Goal: Task Accomplishment & Management: Use online tool/utility

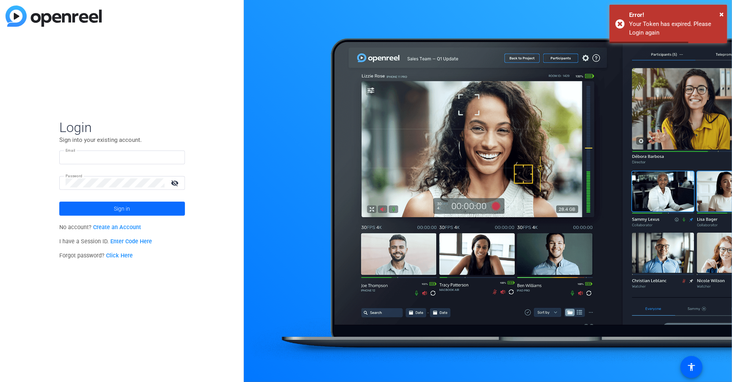
type input "bdillard@openreel.com"
click at [152, 207] on span at bounding box center [122, 208] width 126 height 19
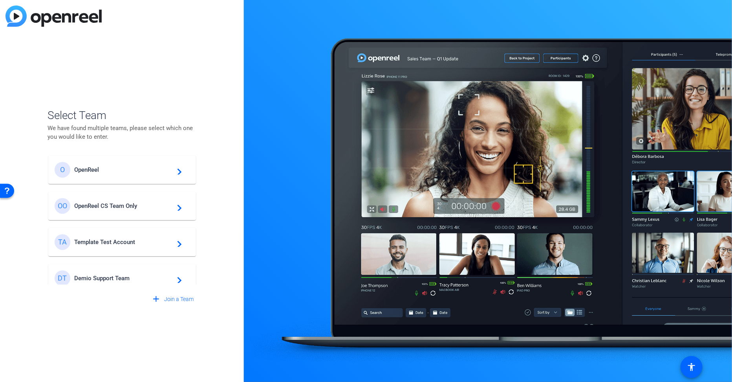
click at [133, 198] on div "OO OpenReel CS Team Only navigate_next" at bounding box center [122, 206] width 135 height 16
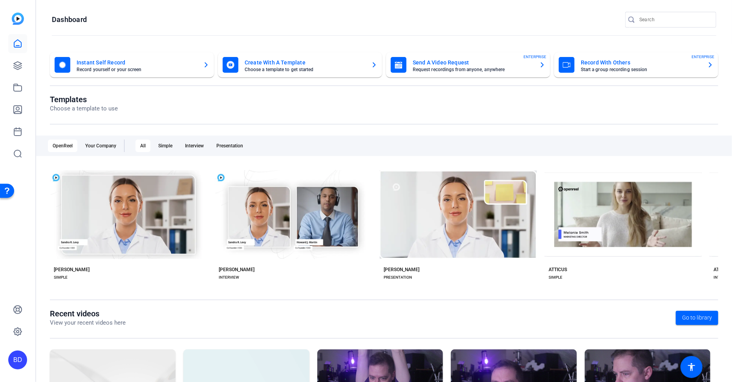
click at [425, 63] on mat-card-title "Send A Video Request" at bounding box center [473, 62] width 120 height 9
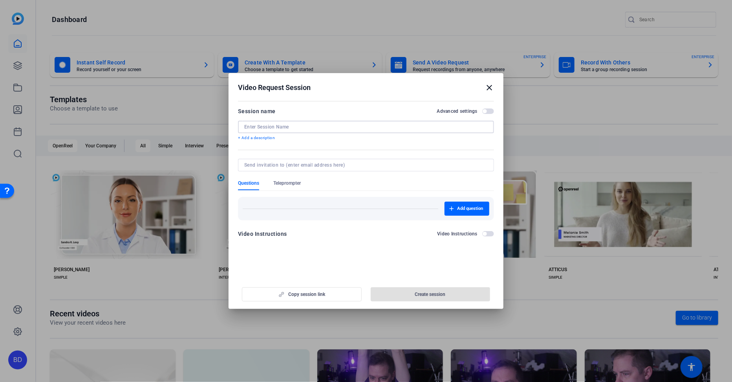
click at [257, 130] on input at bounding box center [366, 127] width 244 height 6
type input "S"
type input "UGC Test - [DATE]"
click at [419, 296] on span "Create session" at bounding box center [430, 294] width 31 height 6
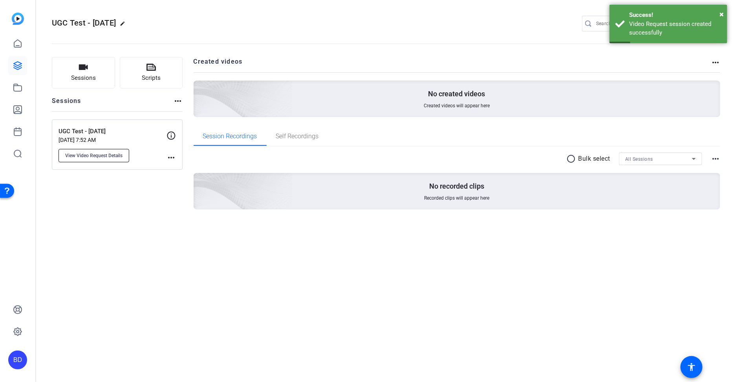
click at [109, 155] on span "View Video Request Details" at bounding box center [93, 155] width 57 height 6
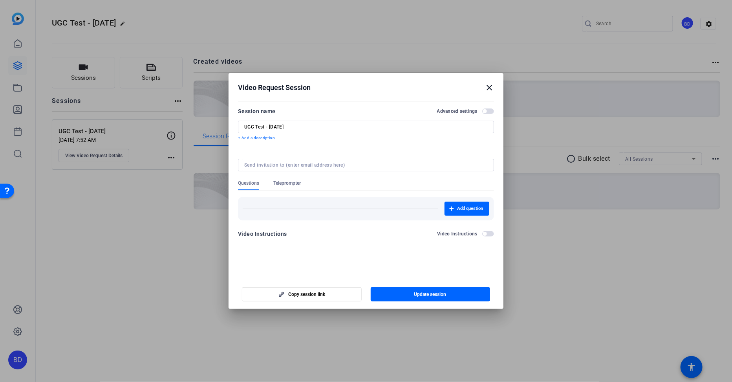
click at [291, 181] on span "Teleprompter" at bounding box center [287, 183] width 28 height 6
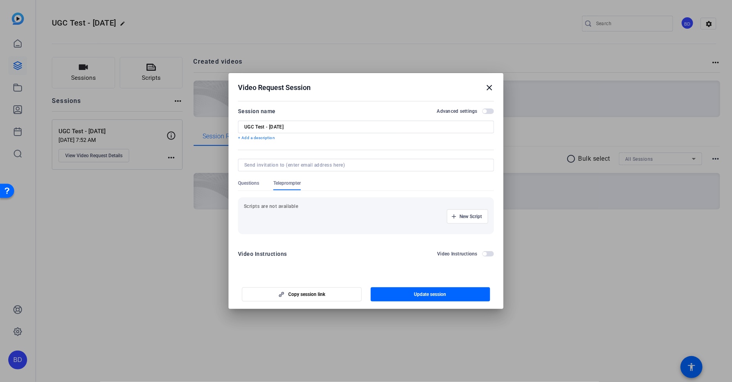
click at [252, 182] on span "Questions" at bounding box center [248, 183] width 21 height 6
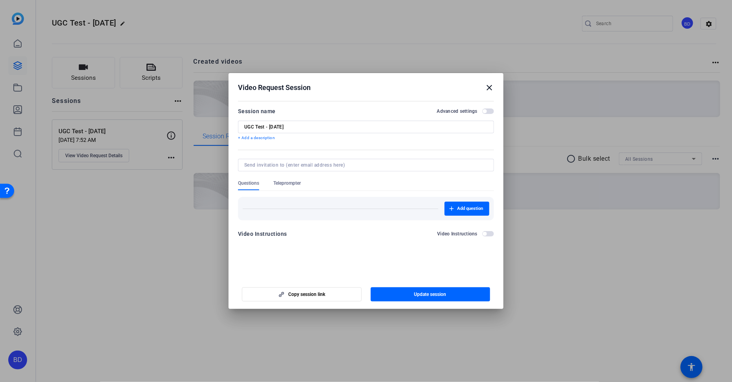
click at [489, 234] on span "button" at bounding box center [489, 234] width 12 height 6
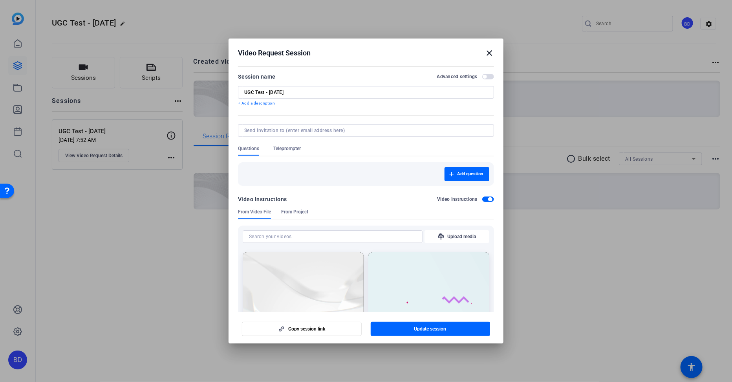
click at [488, 200] on span "button" at bounding box center [490, 199] width 4 height 4
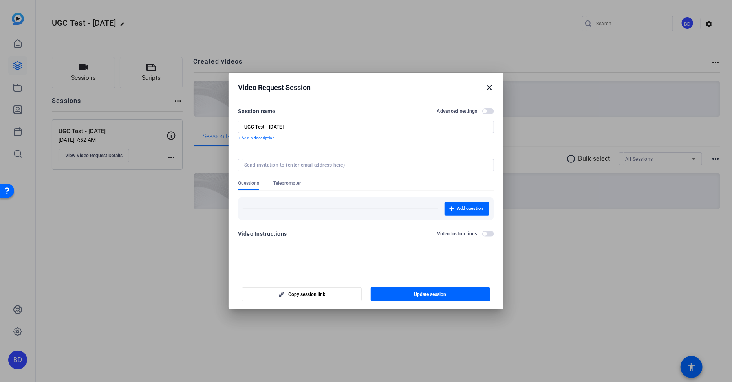
click at [262, 138] on p "+ Add a description" at bounding box center [366, 138] width 256 height 6
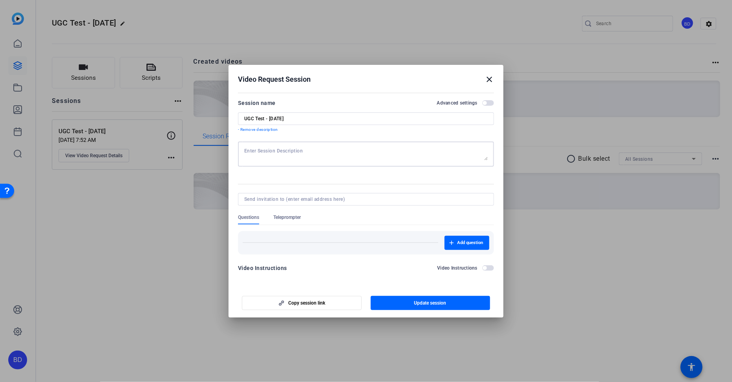
click at [277, 151] on textarea at bounding box center [366, 154] width 244 height 13
type textarea "Please tell us your favorite color and why"
click at [422, 302] on span "Update session" at bounding box center [431, 303] width 32 height 6
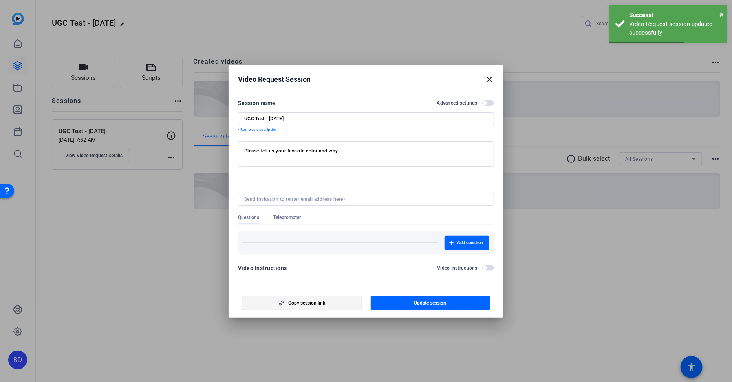
click at [309, 301] on span "Copy session link" at bounding box center [306, 303] width 37 height 6
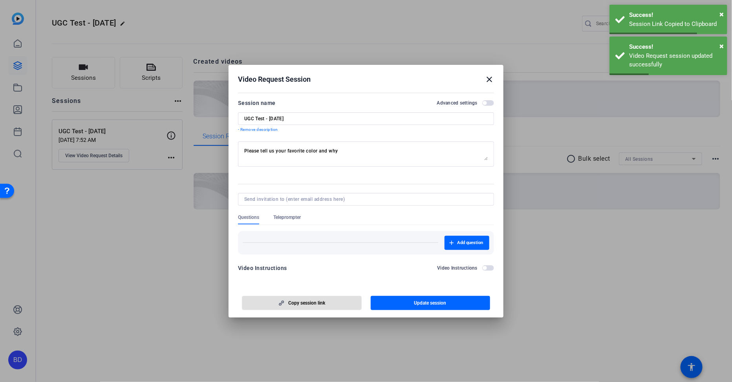
click at [493, 78] on mat-icon "close" at bounding box center [489, 79] width 9 height 9
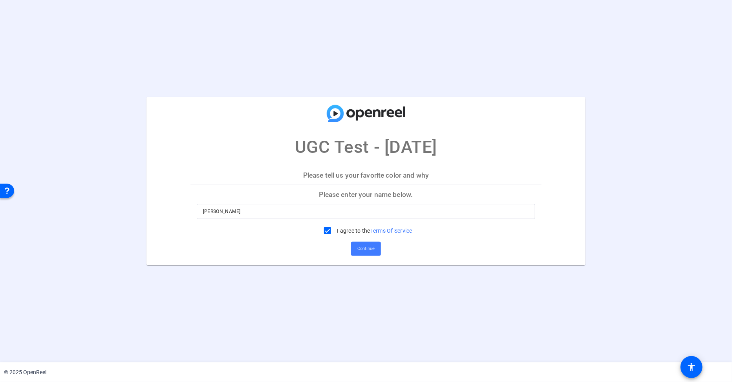
click at [369, 247] on span "Continue" at bounding box center [366, 249] width 17 height 12
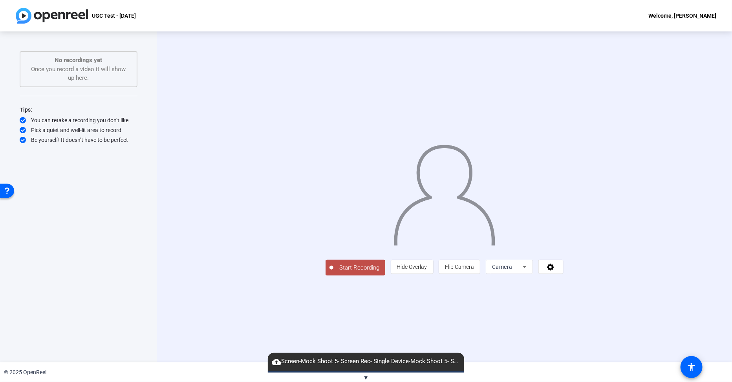
click at [369, 377] on span "▼" at bounding box center [366, 377] width 6 height 7
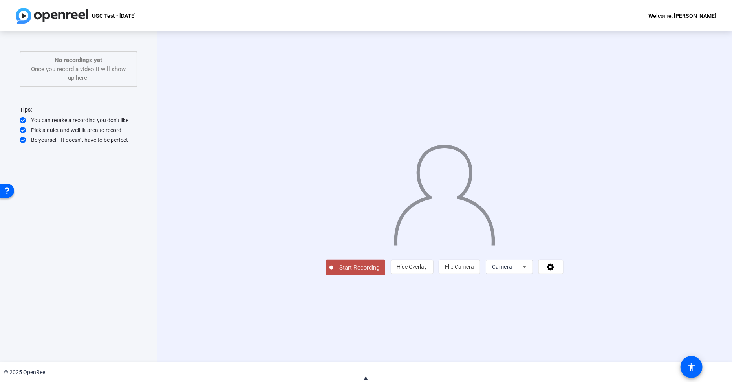
click at [614, 48] on div "Start Recording person Hide Overlay flip Flip Camera Camera" at bounding box center [444, 196] width 575 height 331
click at [334, 272] on span "Start Recording" at bounding box center [360, 267] width 52 height 9
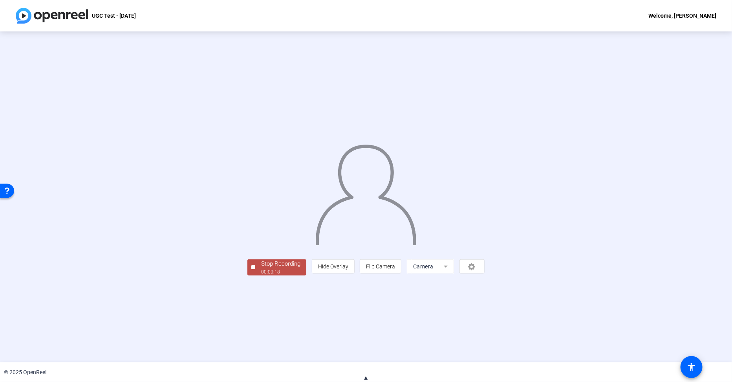
click at [261, 268] on div "Stop Recording" at bounding box center [280, 263] width 39 height 9
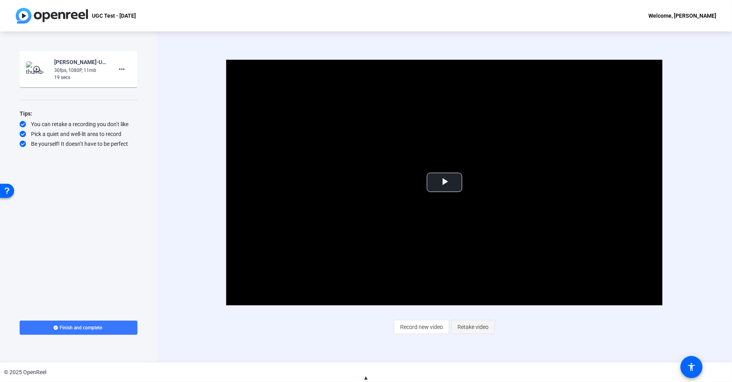
click at [472, 329] on span "Retake video" at bounding box center [473, 326] width 31 height 15
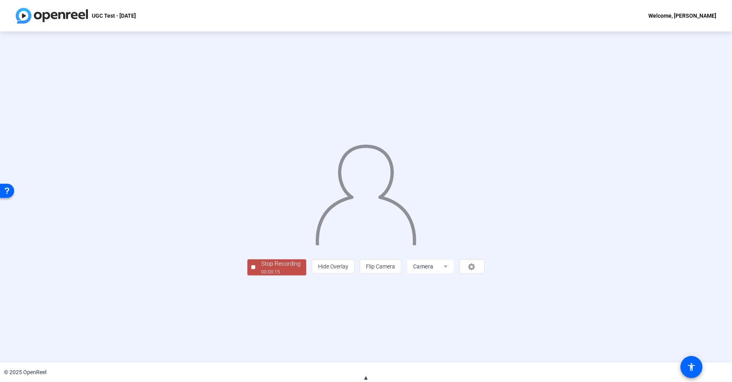
click at [261, 268] on div "Stop Recording" at bounding box center [280, 263] width 39 height 9
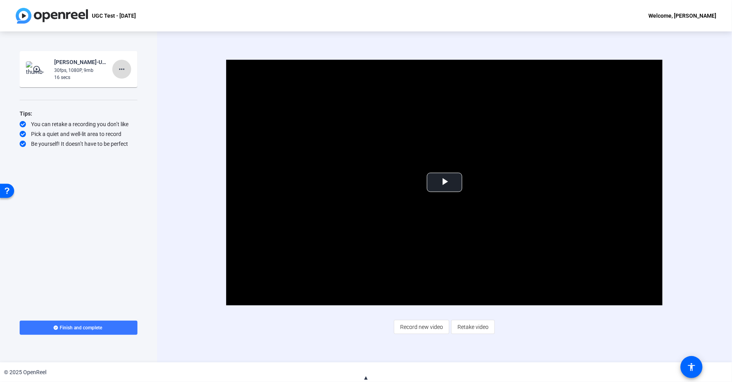
click at [122, 70] on mat-icon "more_horiz" at bounding box center [121, 68] width 9 height 9
click at [187, 51] on div at bounding box center [366, 191] width 732 height 382
drag, startPoint x: 413, startPoint y: 328, endPoint x: 408, endPoint y: 331, distance: 6.0
click at [413, 328] on span "Record new video" at bounding box center [421, 326] width 43 height 15
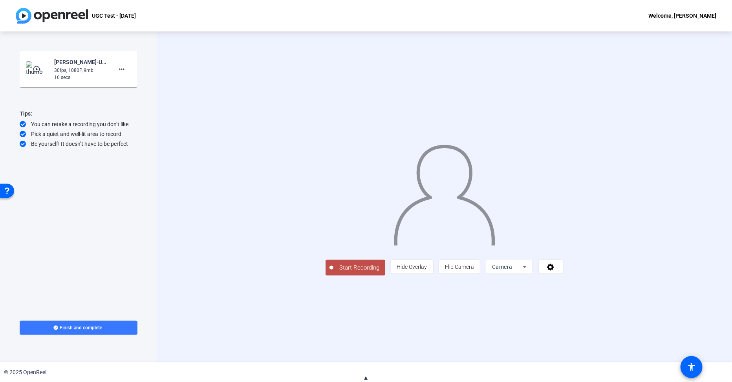
click at [334, 272] on span "Start Recording" at bounding box center [360, 267] width 52 height 9
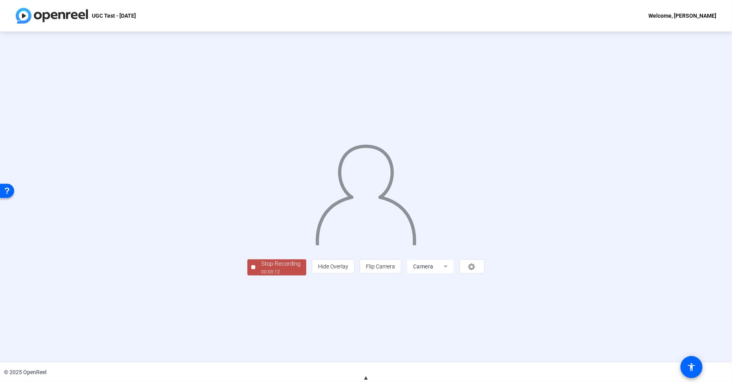
click at [248, 275] on button "Stop Recording 00:00:12" at bounding box center [277, 267] width 59 height 16
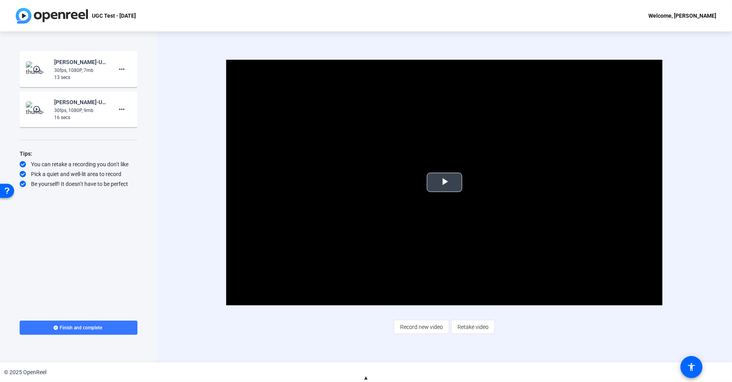
click at [445, 182] on span "Video Player" at bounding box center [445, 182] width 0 height 0
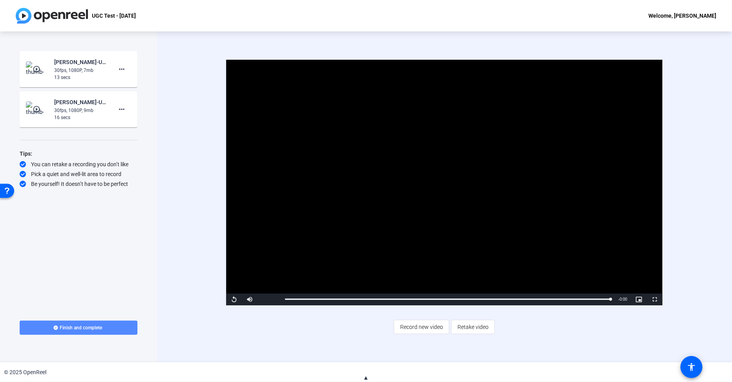
click at [75, 328] on span "Finish and complete" at bounding box center [81, 328] width 42 height 6
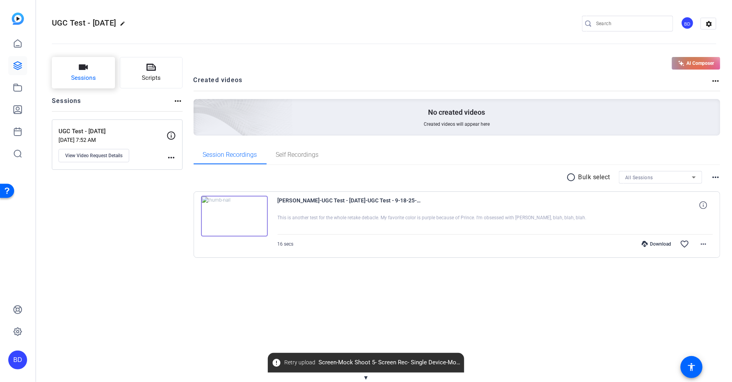
click at [87, 69] on button "Sessions" at bounding box center [83, 72] width 63 height 31
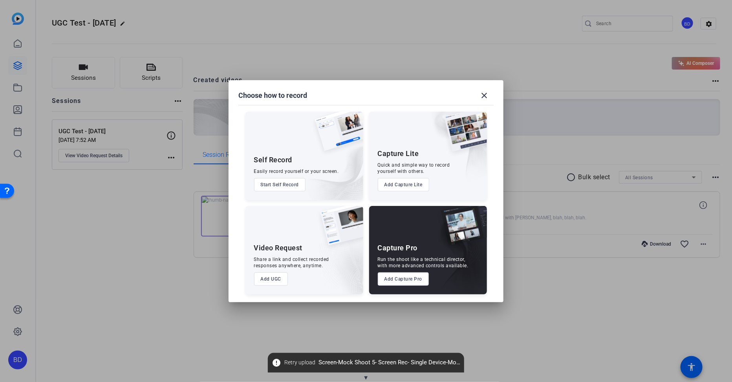
click at [277, 279] on button "Add UGC" at bounding box center [271, 278] width 34 height 13
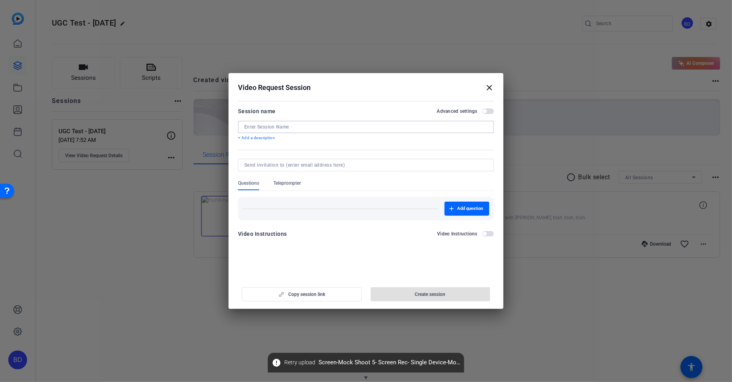
click at [299, 124] on input at bounding box center [366, 127] width 244 height 6
type input "UGC Test (with questions) - [DATE]"
click at [477, 206] on span "Add question" at bounding box center [470, 209] width 26 height 6
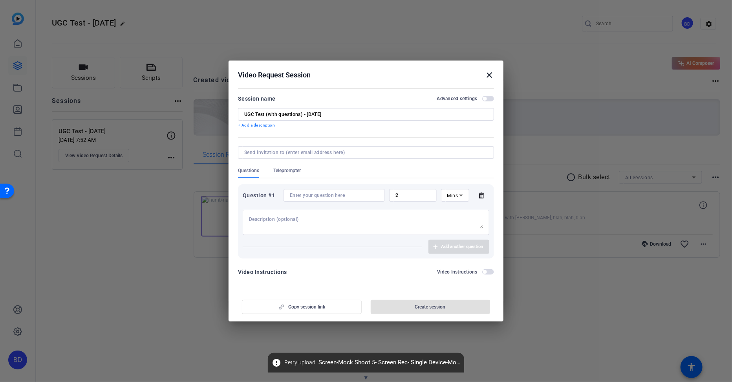
click at [312, 196] on input at bounding box center [334, 195] width 89 height 6
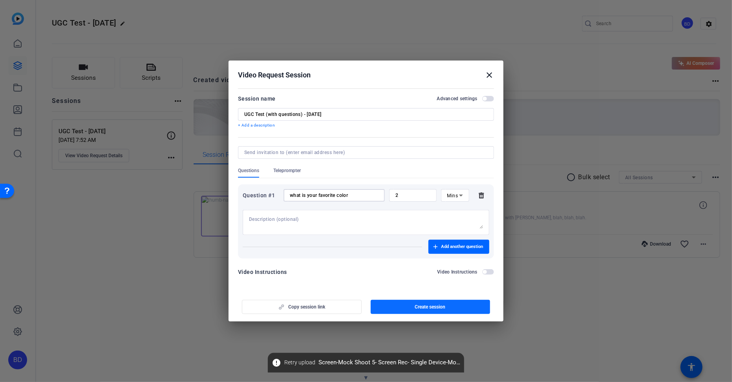
type input "what is your favorite color"
drag, startPoint x: 432, startPoint y: 308, endPoint x: 426, endPoint y: 305, distance: 6.3
click at [426, 305] on span "Create session" at bounding box center [430, 307] width 31 height 6
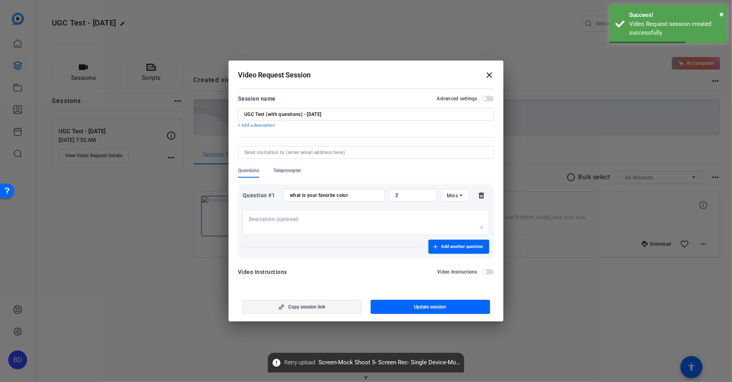
click at [308, 305] on span "Copy session link" at bounding box center [306, 307] width 37 height 6
click at [490, 77] on mat-icon "close" at bounding box center [489, 74] width 9 height 9
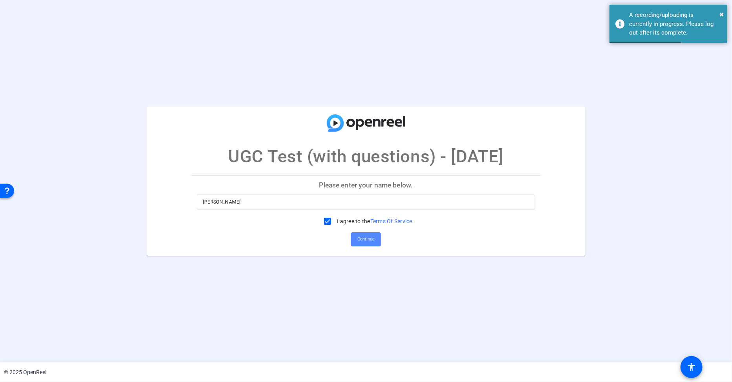
click at [376, 234] on span at bounding box center [366, 239] width 30 height 19
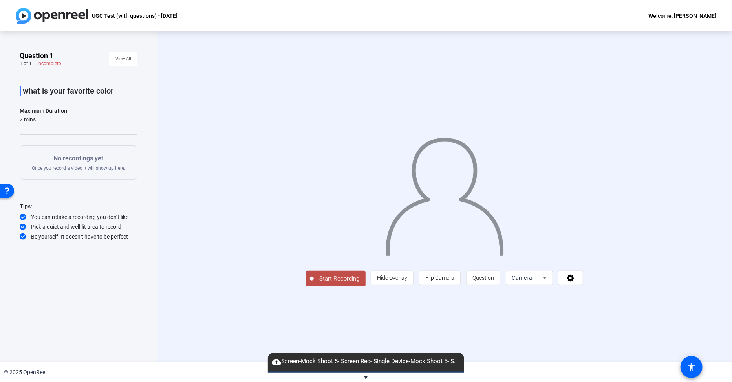
click at [367, 377] on span "▼" at bounding box center [366, 377] width 6 height 7
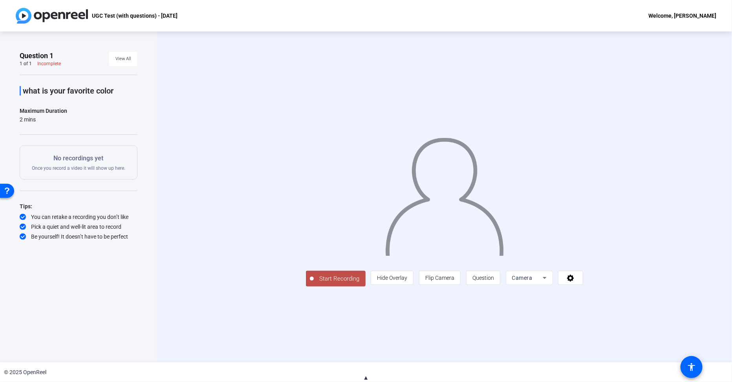
click at [314, 283] on span "Start Recording" at bounding box center [340, 278] width 52 height 9
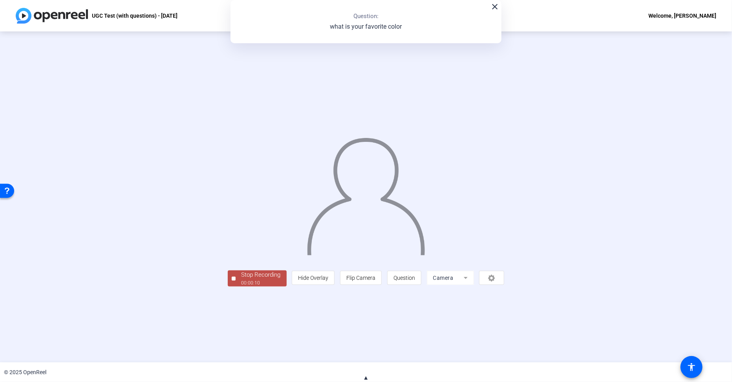
click at [242, 279] on div "Stop Recording" at bounding box center [261, 274] width 39 height 9
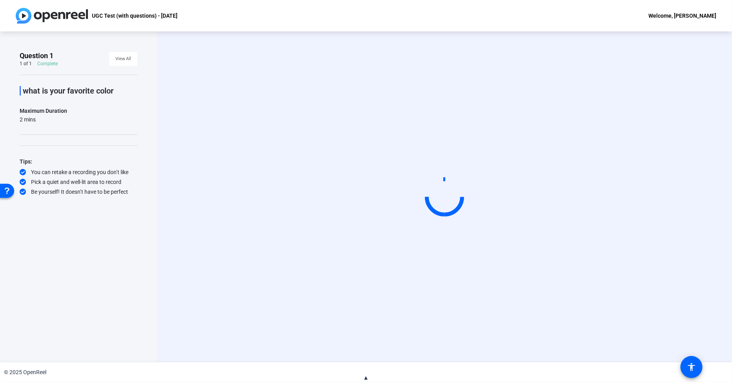
click at [364, 376] on span "▲" at bounding box center [366, 377] width 6 height 7
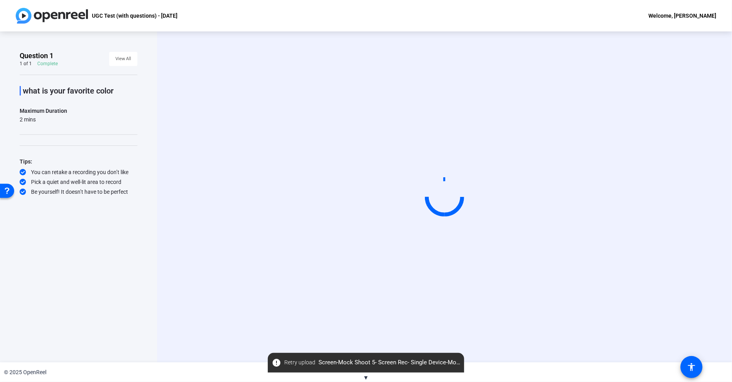
click at [366, 375] on span "▼" at bounding box center [366, 377] width 6 height 7
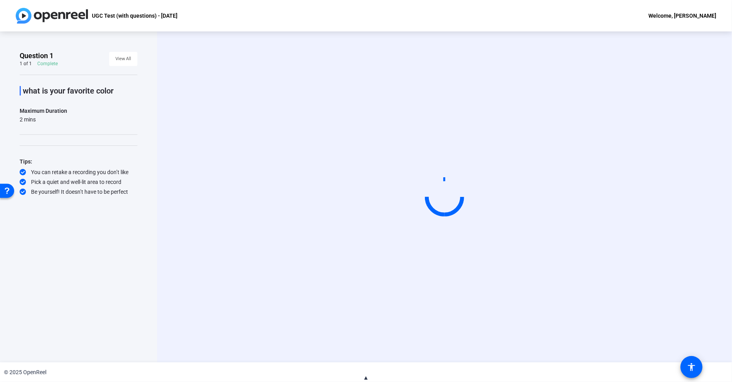
click at [367, 376] on span "▲" at bounding box center [366, 377] width 6 height 7
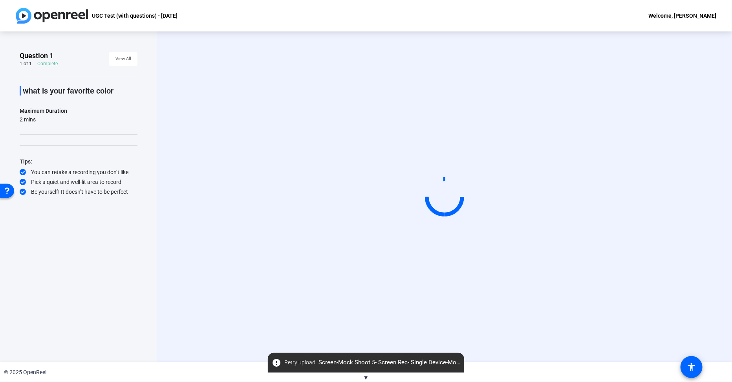
click at [367, 376] on span "▼" at bounding box center [366, 377] width 6 height 7
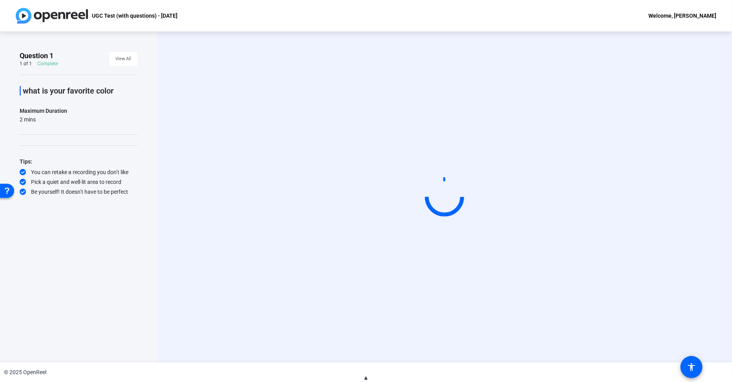
click at [175, 85] on div "Start Recording" at bounding box center [444, 196] width 575 height 331
click at [386, 164] on video at bounding box center [445, 197] width 118 height 66
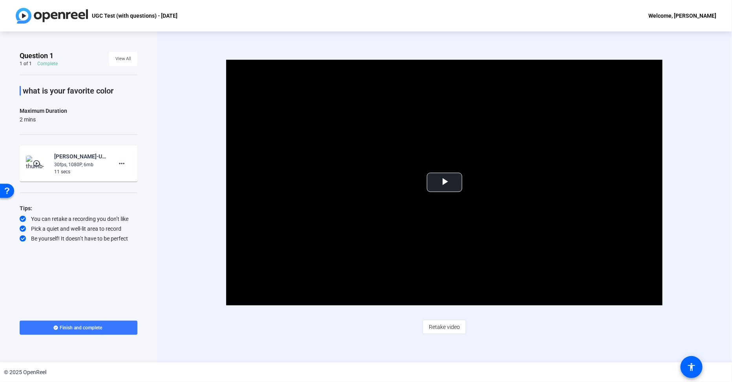
click at [513, 323] on div "Video Player is loading. Play Video Play Mute Current Time 0:00 / Duration 0:11…" at bounding box center [444, 197] width 489 height 274
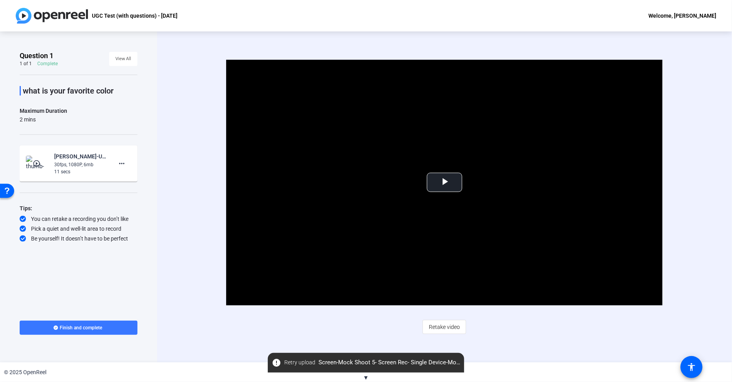
drag, startPoint x: 616, startPoint y: 28, endPoint x: 616, endPoint y: 36, distance: 8.6
click at [616, 28] on div "UGC Test (with questions) - [DATE] Welcome, [PERSON_NAME]" at bounding box center [366, 15] width 732 height 31
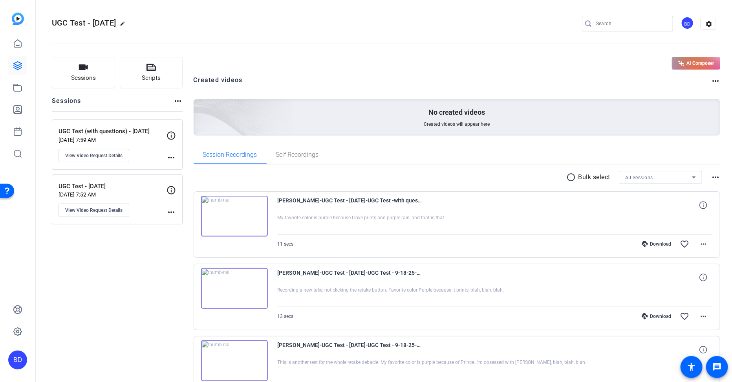
click at [96, 276] on div "Sessions Scripts Sessions more_horiz UGC Test (with questions) - [DATE] [DATE] …" at bounding box center [117, 242] width 131 height 371
